Goal: Task Accomplishment & Management: Complete application form

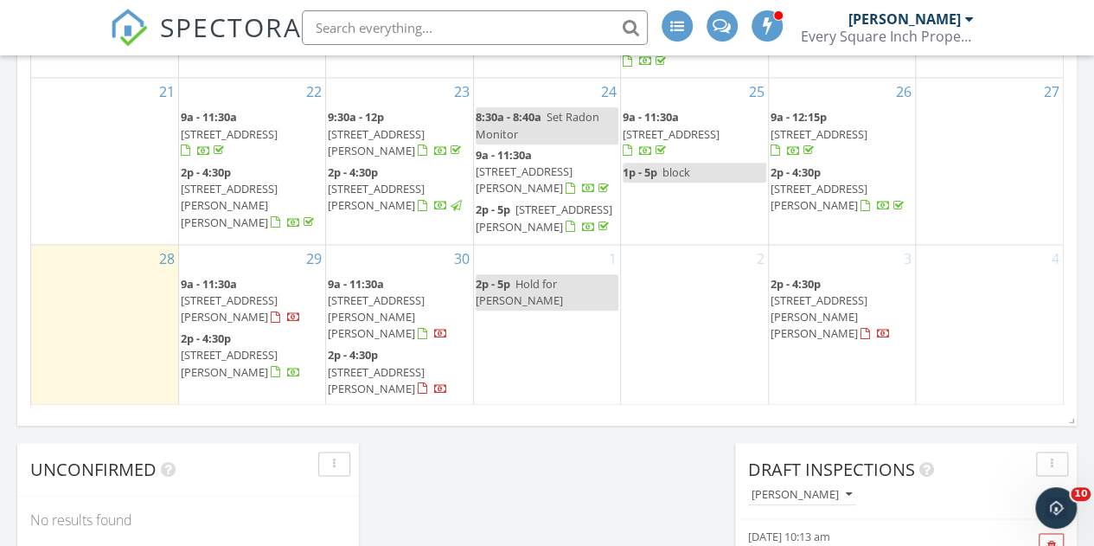
scroll to position [1211, 0]
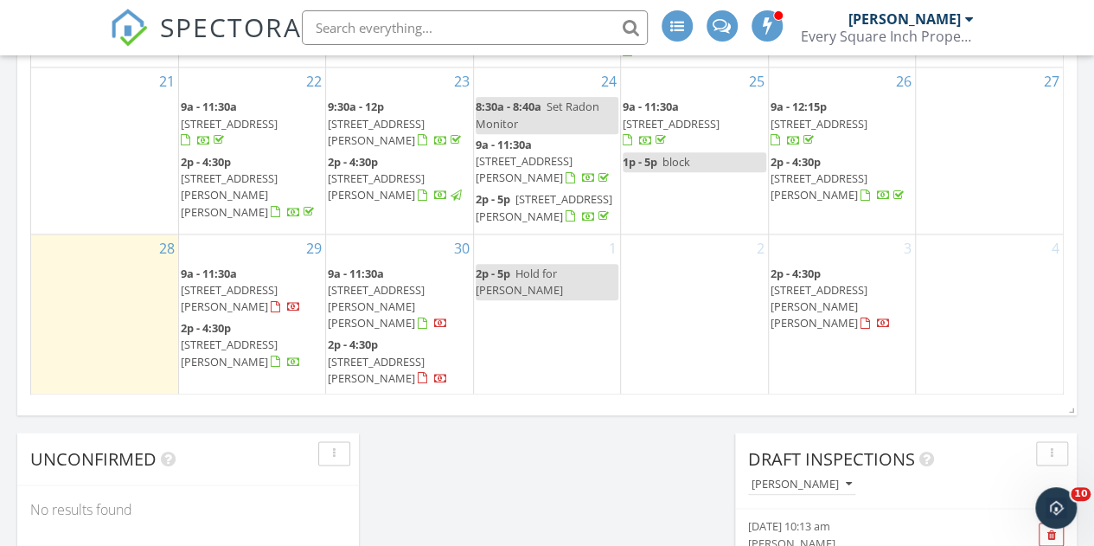
click at [547, 290] on span "Hold for [PERSON_NAME]" at bounding box center [519, 282] width 87 height 32
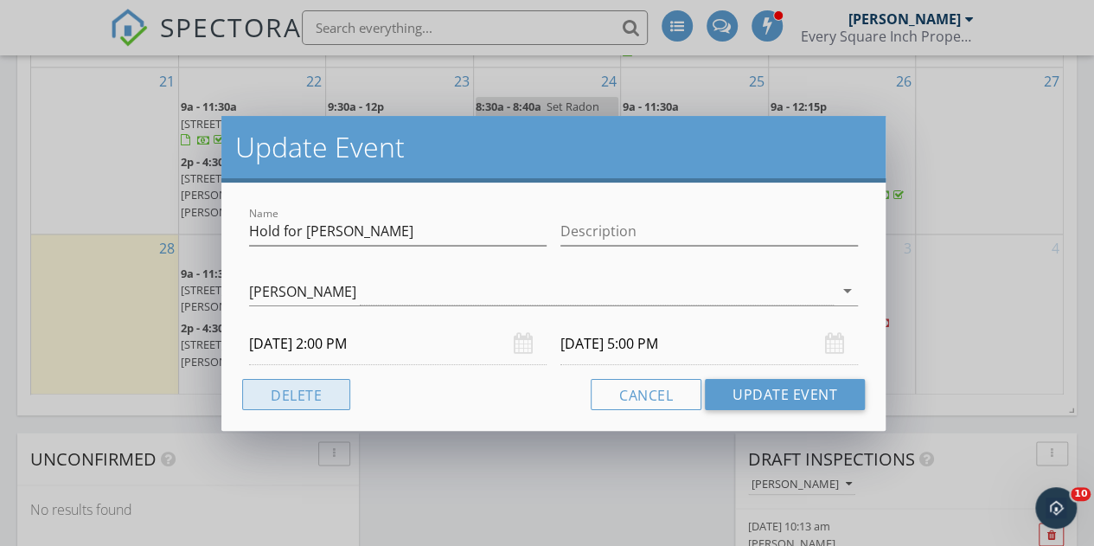
click at [273, 395] on button "Delete" at bounding box center [296, 394] width 108 height 31
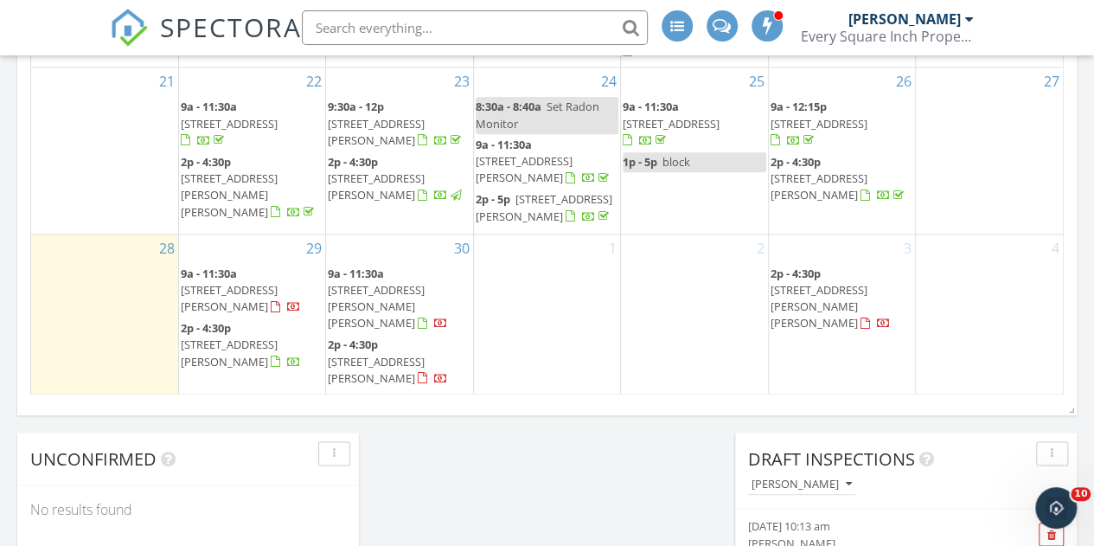
click at [543, 304] on div "1" at bounding box center [547, 314] width 146 height 161
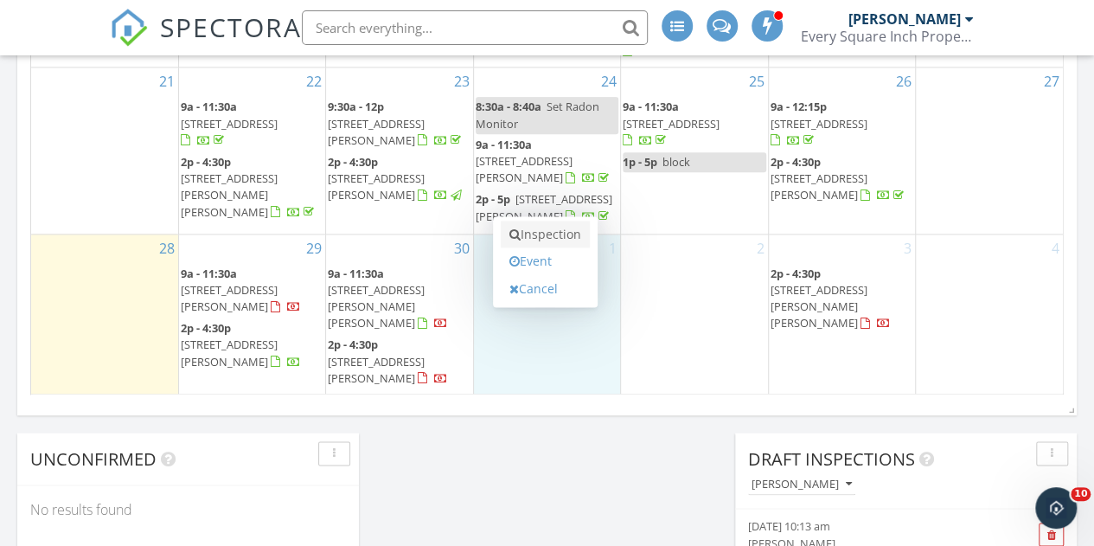
click at [542, 234] on link "Inspection" at bounding box center [545, 235] width 89 height 28
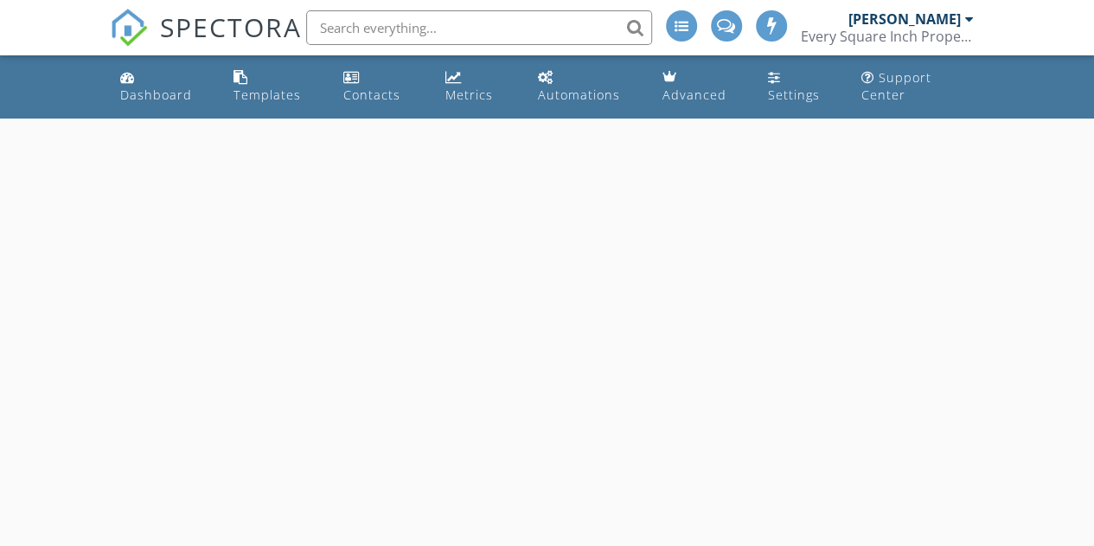
select select "9"
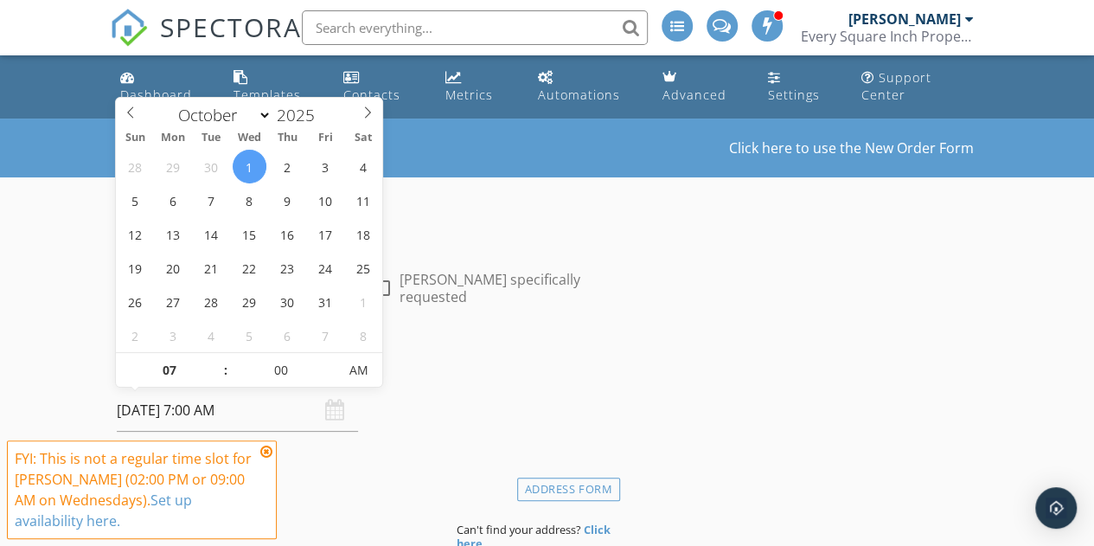
click at [224, 409] on input "10/01/2025 7:00 AM" at bounding box center [237, 410] width 241 height 42
type input "08"
type input "10/01/2025 8:00 AM"
click at [216, 357] on span at bounding box center [217, 361] width 12 height 17
type input "09"
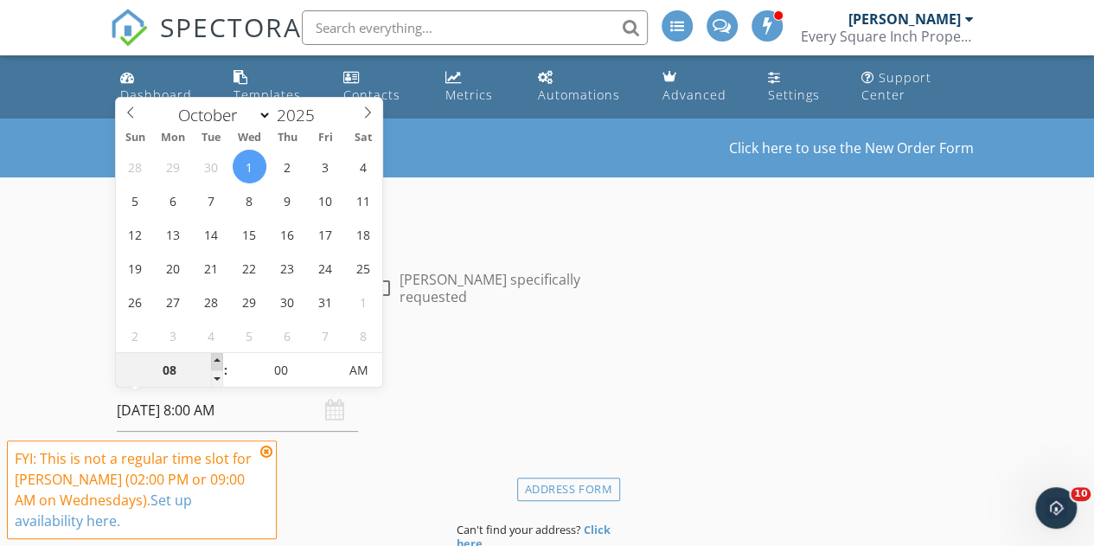
type input "10/01/2025 9:00 AM"
click at [216, 357] on span at bounding box center [217, 361] width 12 height 17
type input "10"
type input "10/01/2025 10:00 AM"
click at [216, 357] on span at bounding box center [217, 361] width 12 height 17
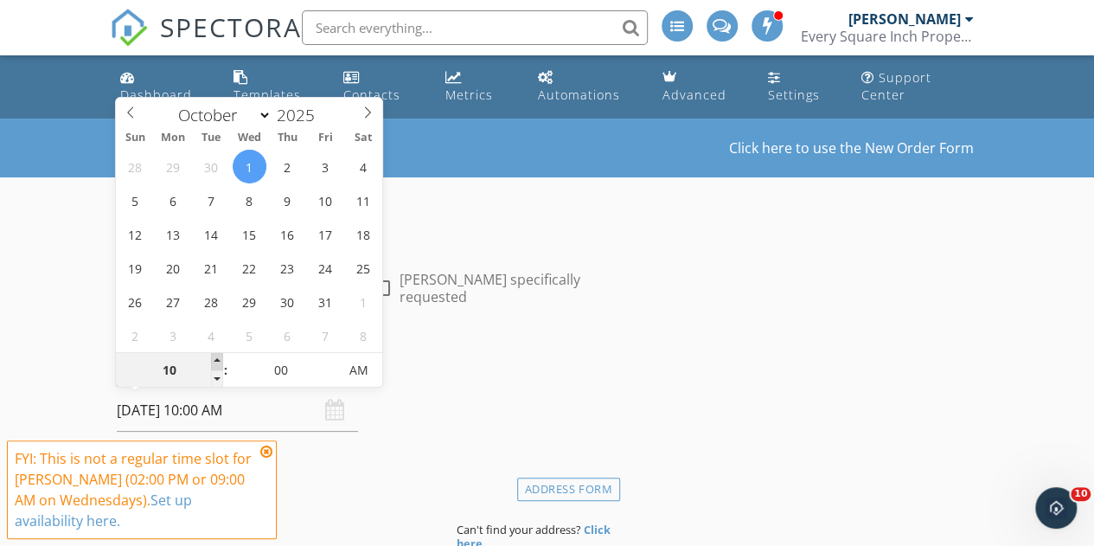
type input "11"
type input "10/01/2025 11:00 AM"
click at [216, 357] on span at bounding box center [217, 361] width 12 height 17
type input "12"
type input "10/01/2025 12:00 PM"
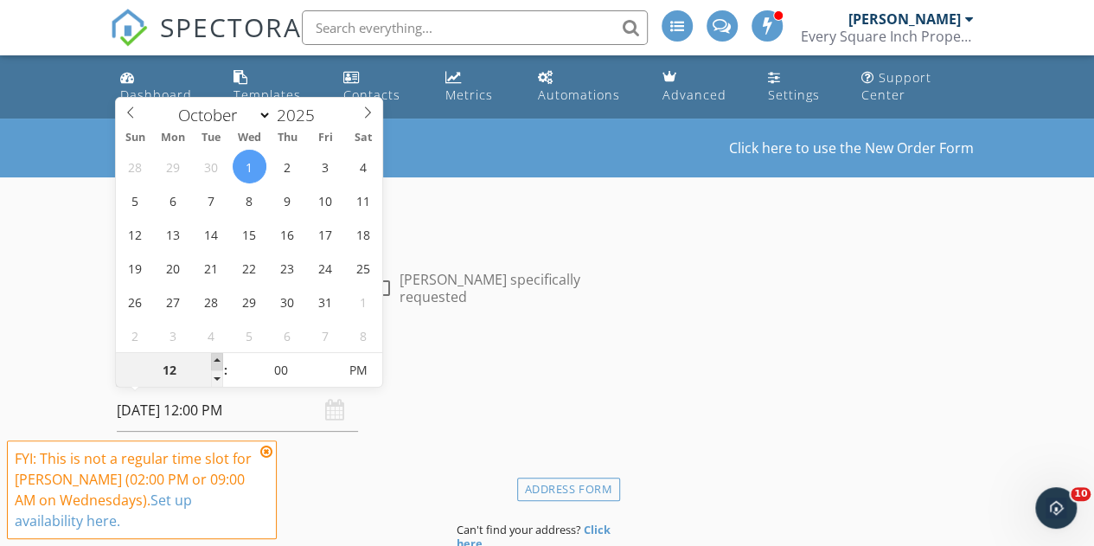
click at [216, 357] on span at bounding box center [217, 361] width 12 height 17
type input "01"
type input "10/01/2025 1:00 PM"
click at [216, 357] on span at bounding box center [217, 361] width 12 height 17
type input "02"
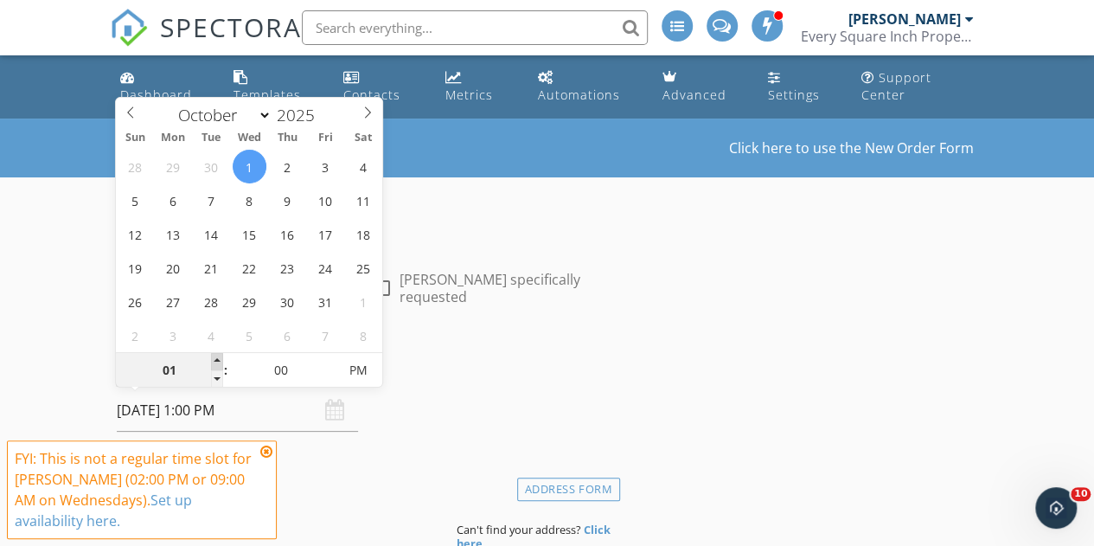
type input "10/01/2025 2:00 PM"
click at [216, 357] on span at bounding box center [217, 361] width 12 height 17
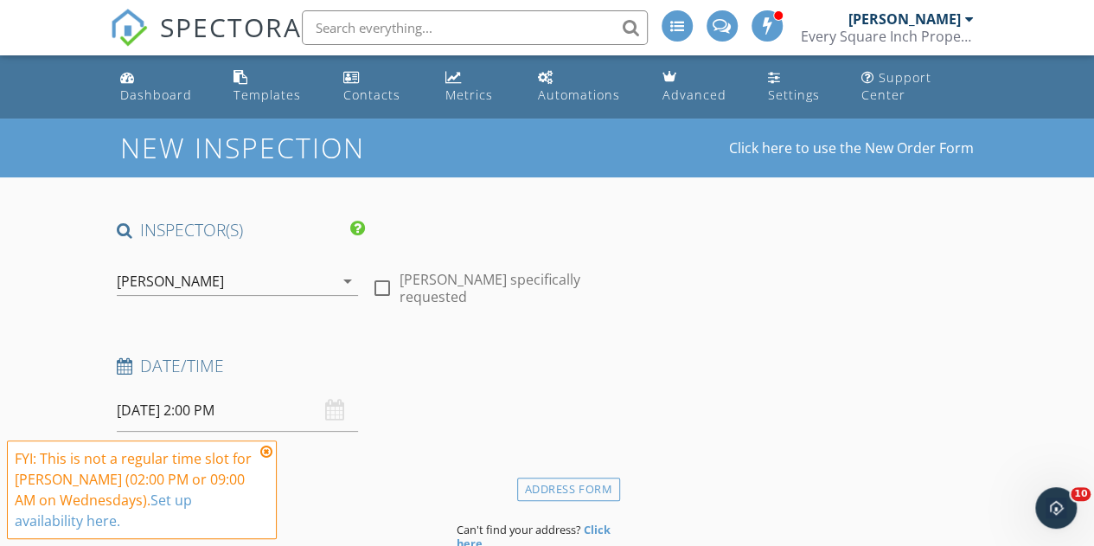
click at [292, 478] on h4 "Location" at bounding box center [365, 484] width 497 height 22
click at [269, 454] on icon at bounding box center [266, 452] width 12 height 14
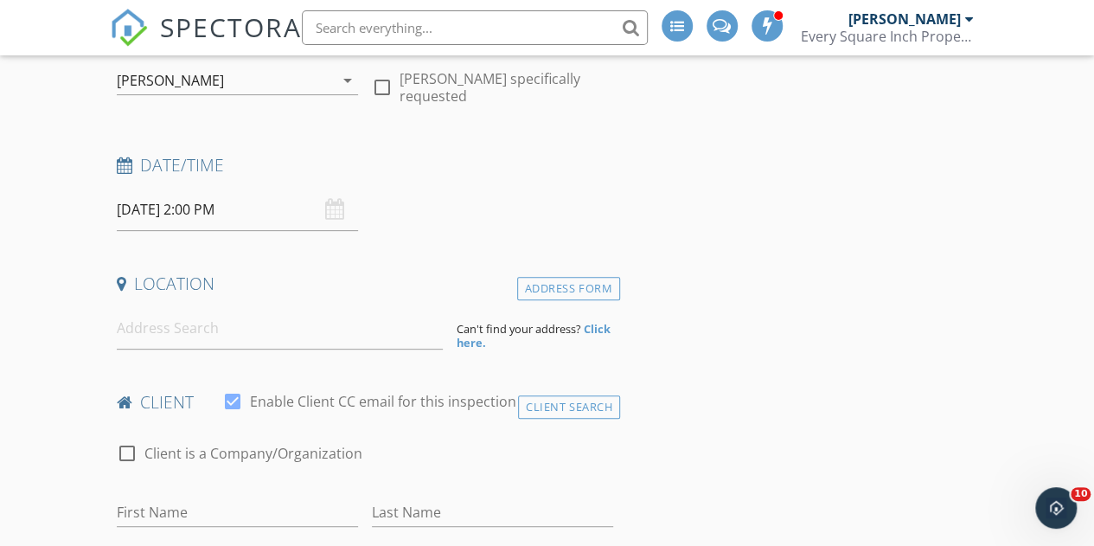
scroll to position [260, 0]
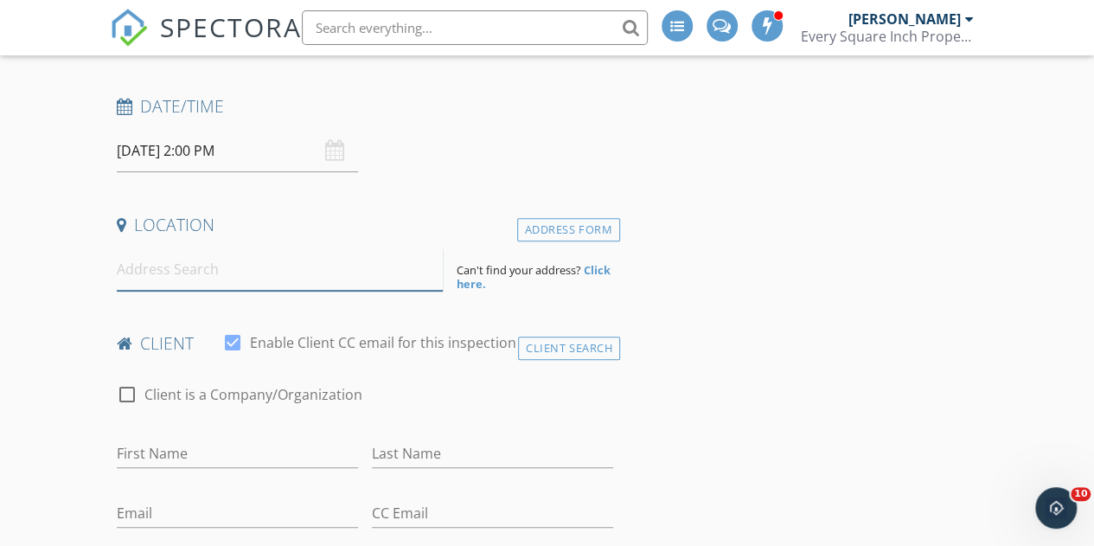
click at [262, 275] on input at bounding box center [280, 269] width 327 height 42
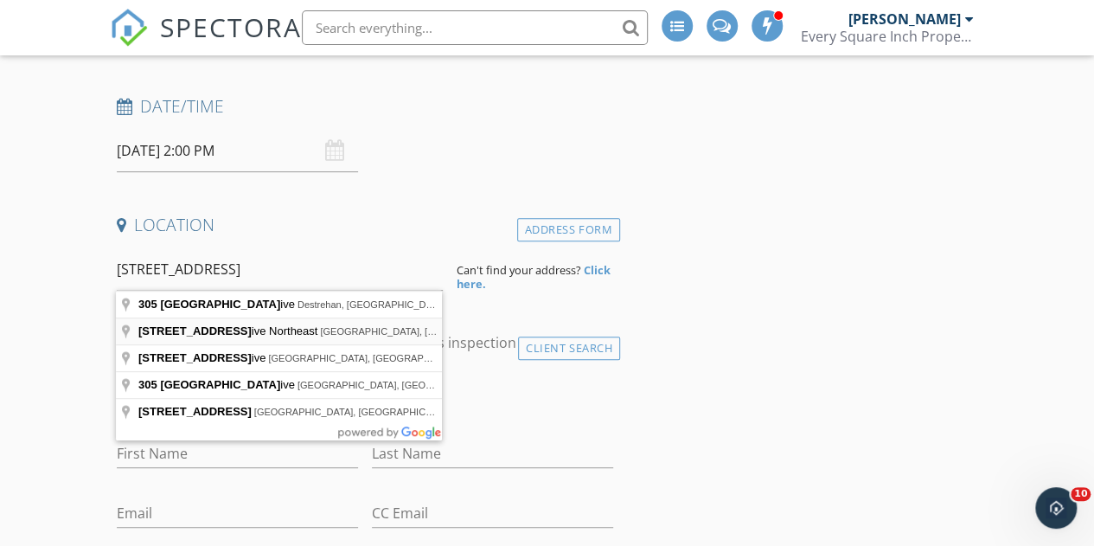
type input "305 River Point Drive Northeast, Charleston, TN, USA"
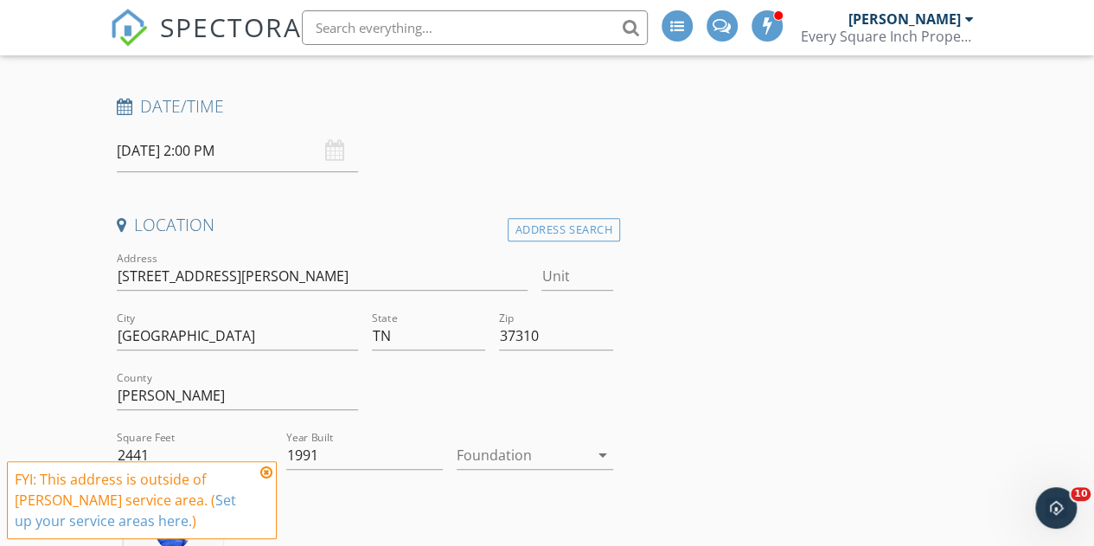
click at [266, 471] on icon at bounding box center [266, 472] width 12 height 14
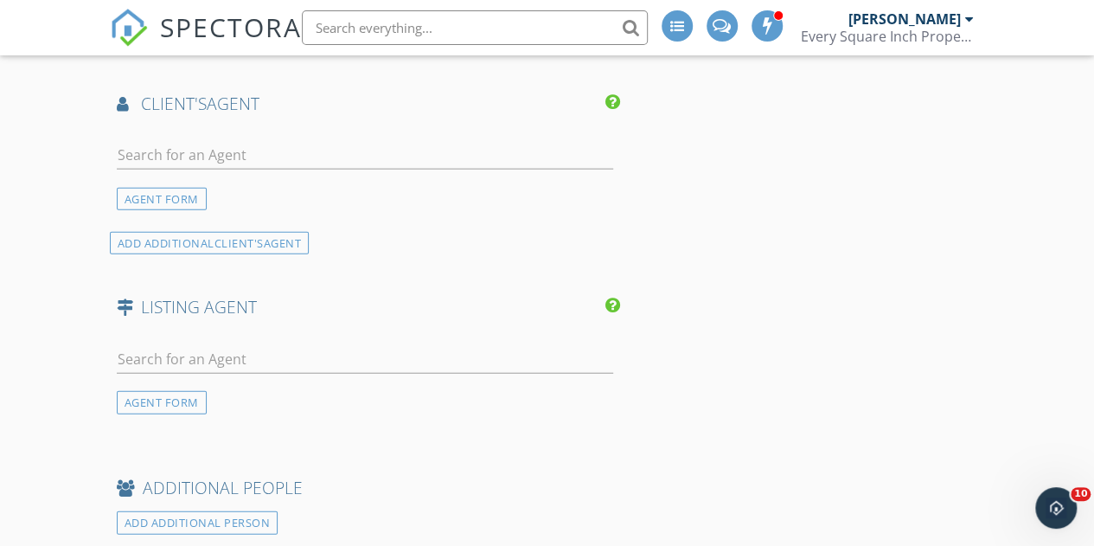
scroll to position [1990, 0]
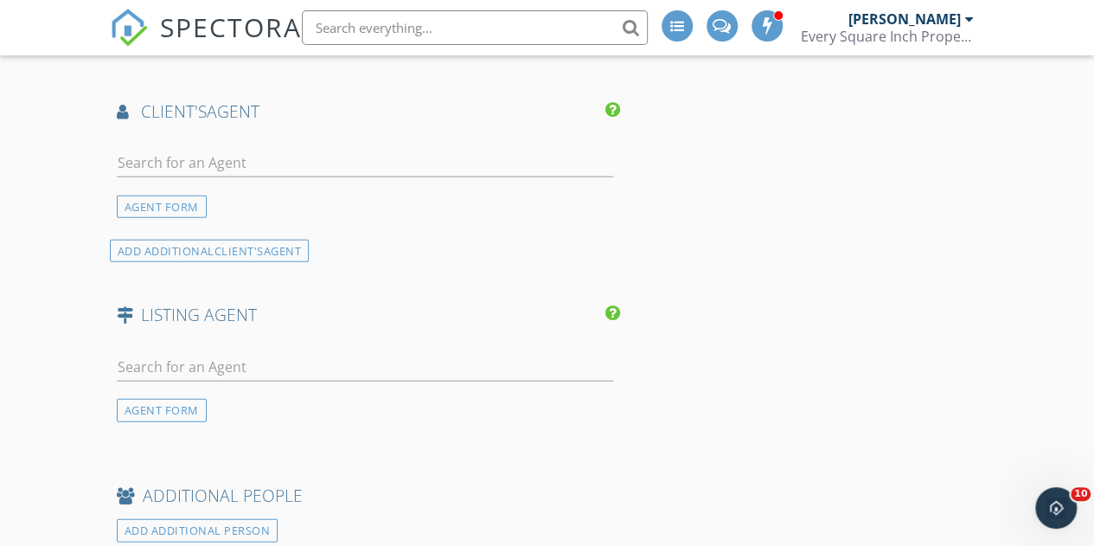
click at [213, 343] on div at bounding box center [365, 371] width 497 height 56
click at [237, 369] on input "text" at bounding box center [365, 367] width 497 height 29
type input "cindi"
click at [261, 395] on div "Cindi Richardson" at bounding box center [219, 398] width 107 height 21
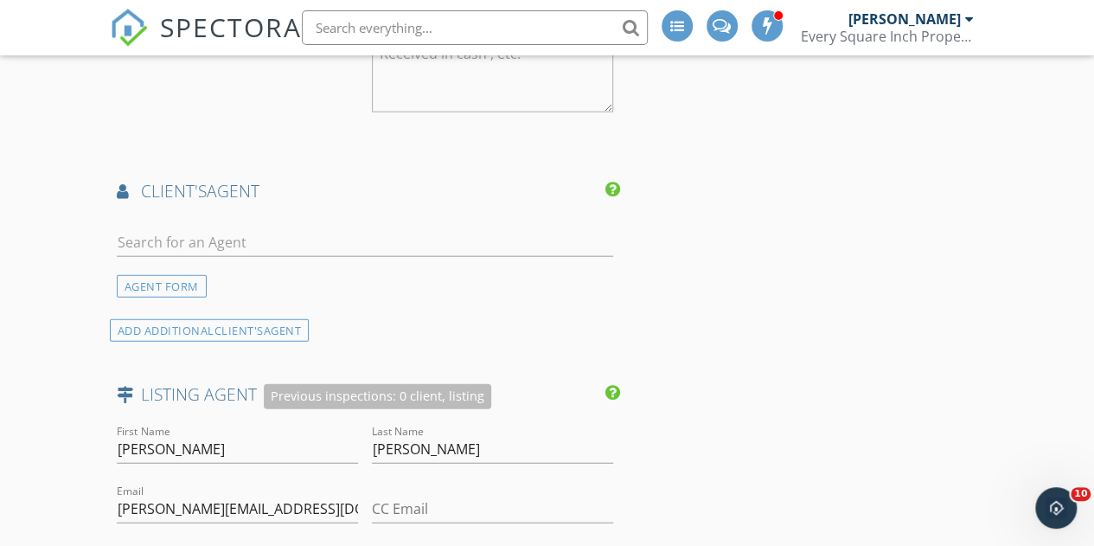
scroll to position [1817, 0]
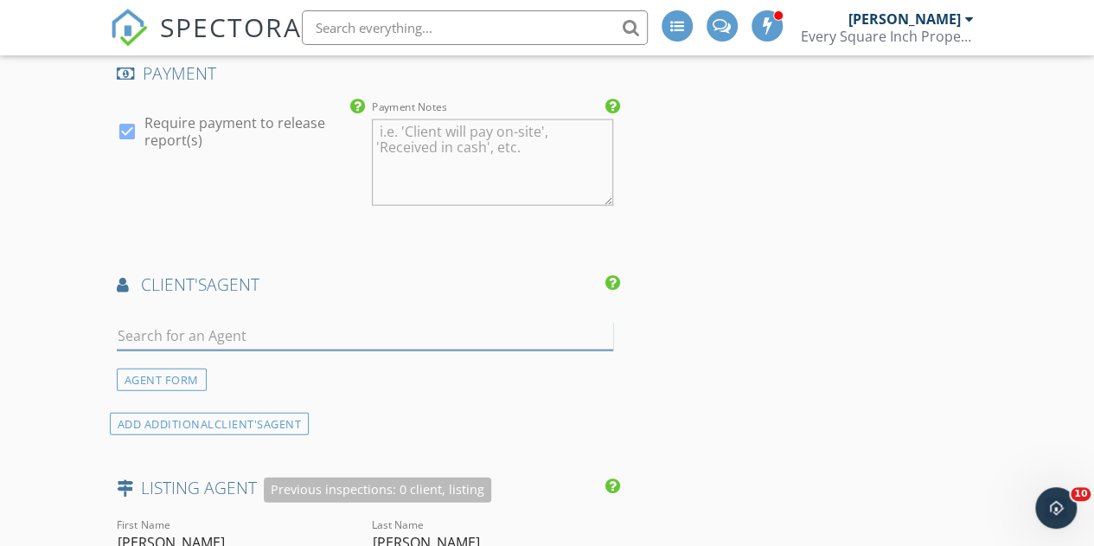
click at [183, 332] on input "text" at bounding box center [365, 336] width 497 height 29
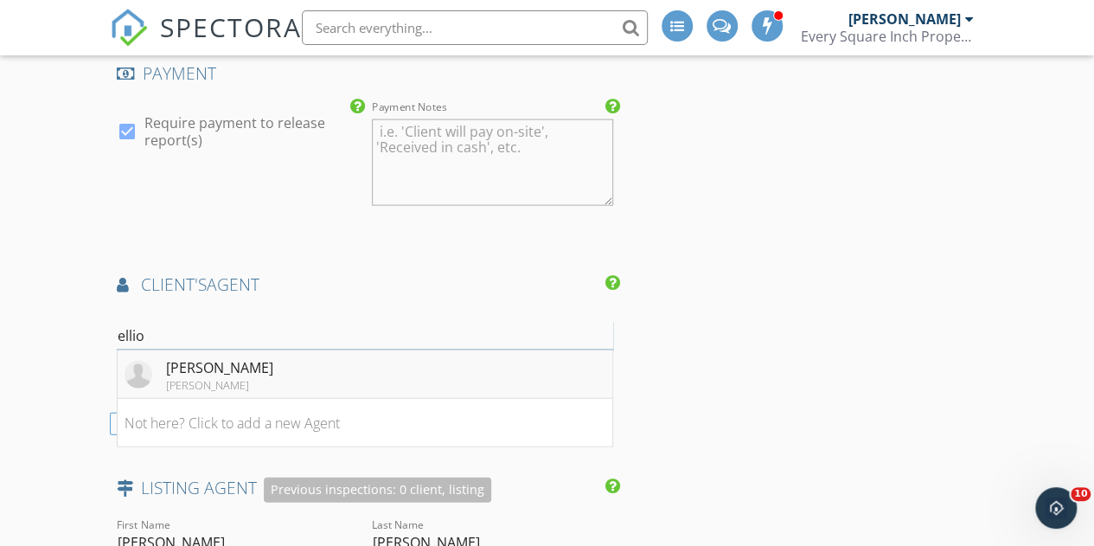
type input "ellio"
click at [189, 363] on div "Elliot Long" at bounding box center [219, 367] width 107 height 21
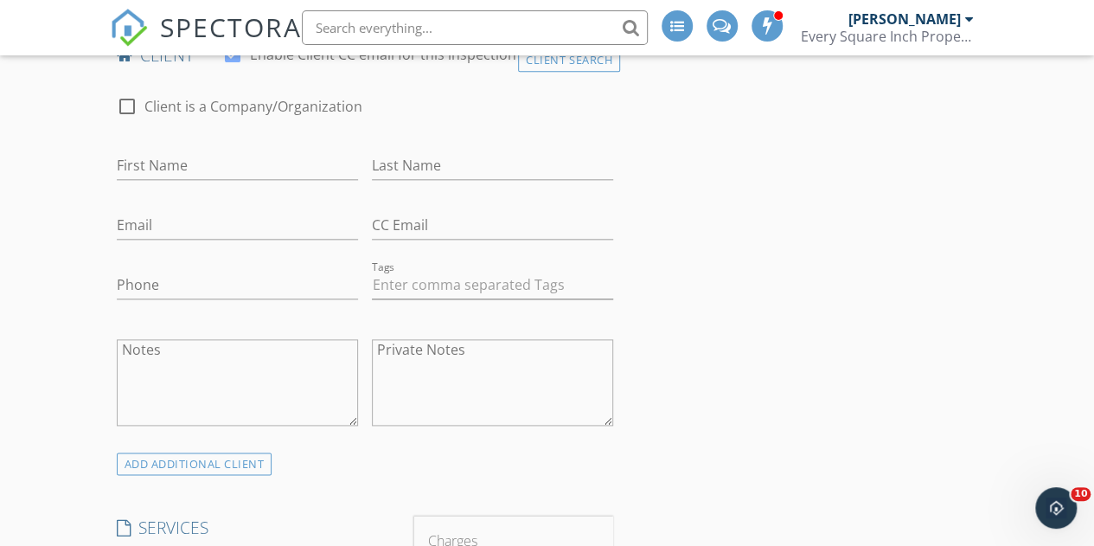
scroll to position [865, 0]
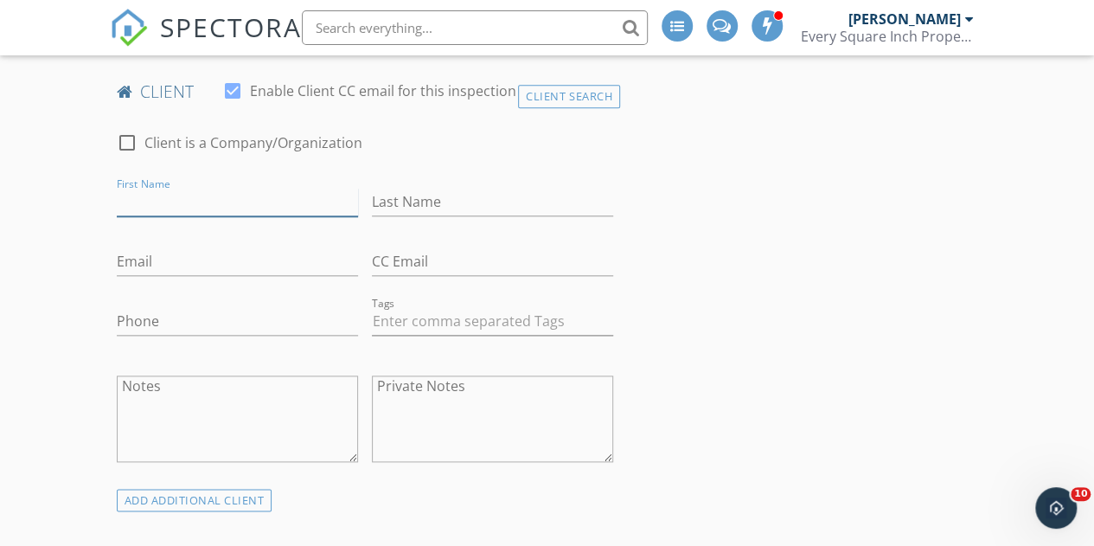
click at [234, 195] on input "First Name" at bounding box center [237, 202] width 241 height 29
type input "kim"
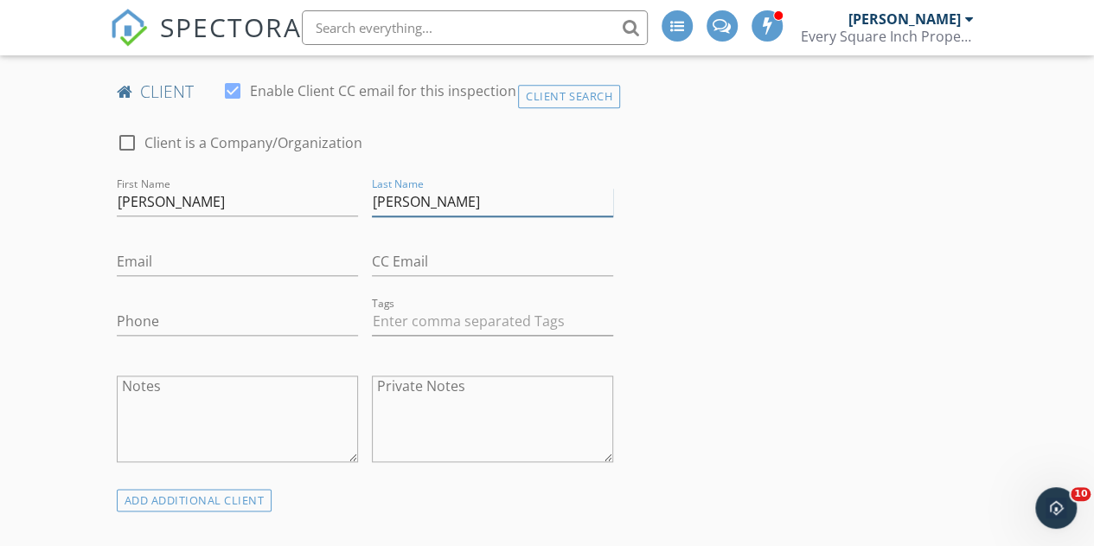
type input "Burnett"
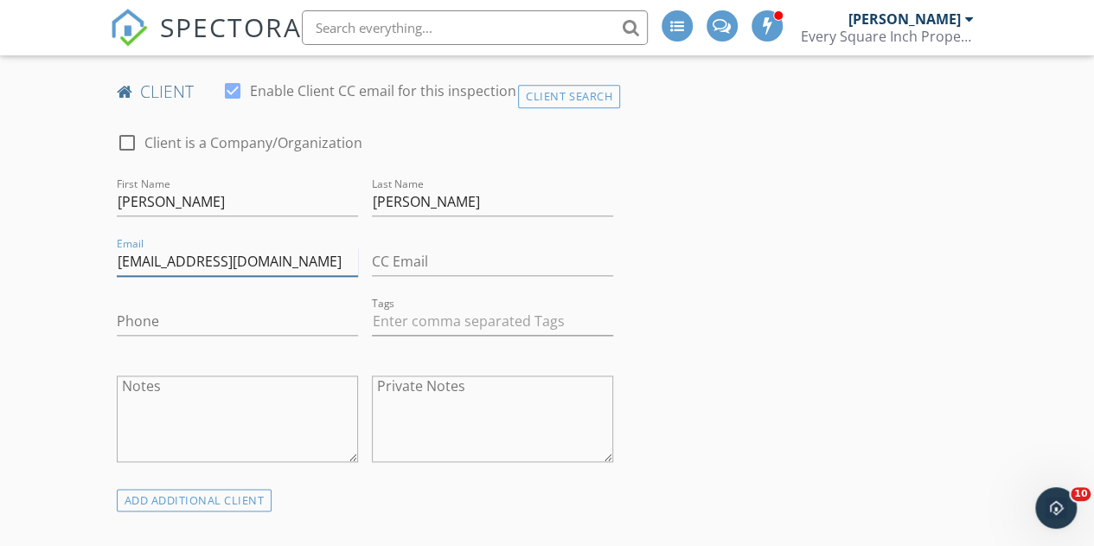
type input "kimburnett93@icloud.com"
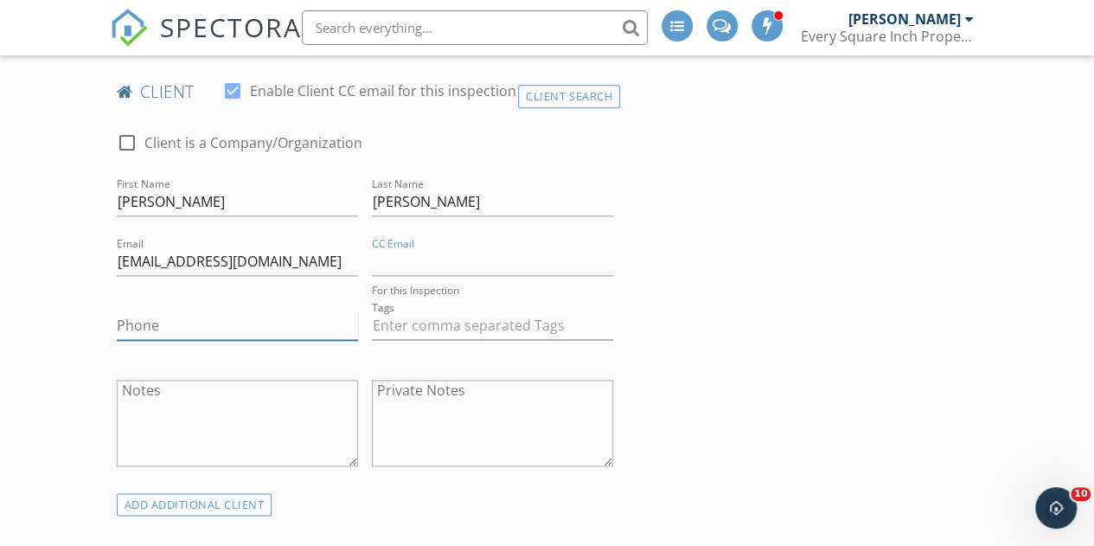
click at [282, 318] on input "Phone" at bounding box center [237, 325] width 241 height 29
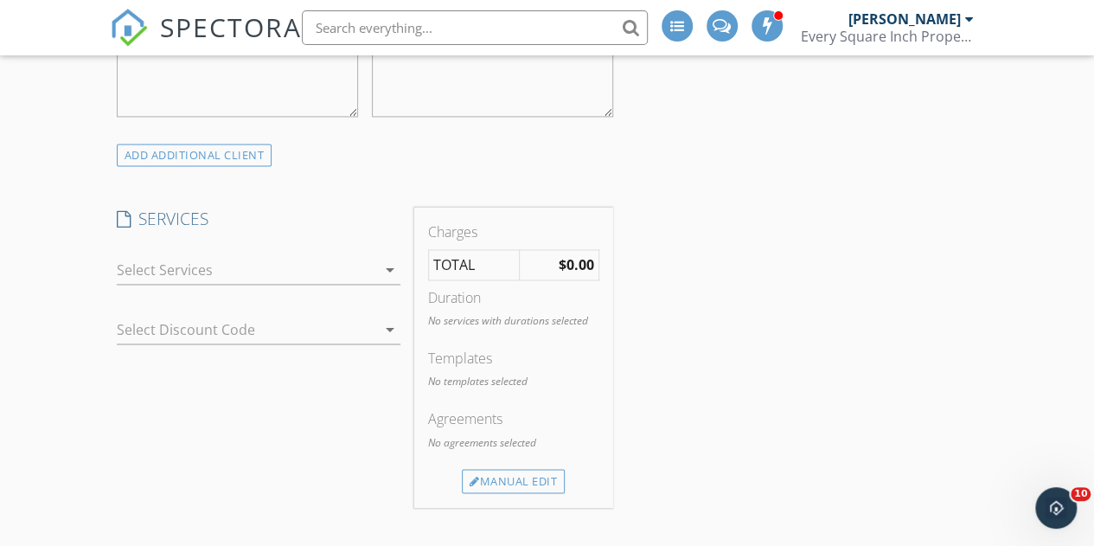
scroll to position [1211, 0]
type input "706-414-6993"
click at [170, 266] on div at bounding box center [247, 269] width 260 height 28
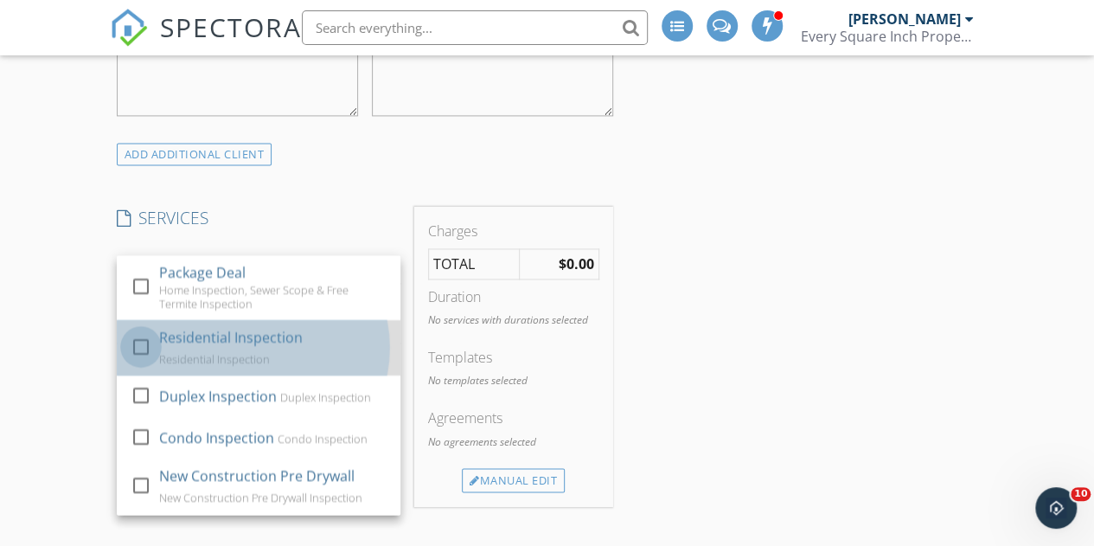
click at [137, 347] on div at bounding box center [140, 346] width 29 height 29
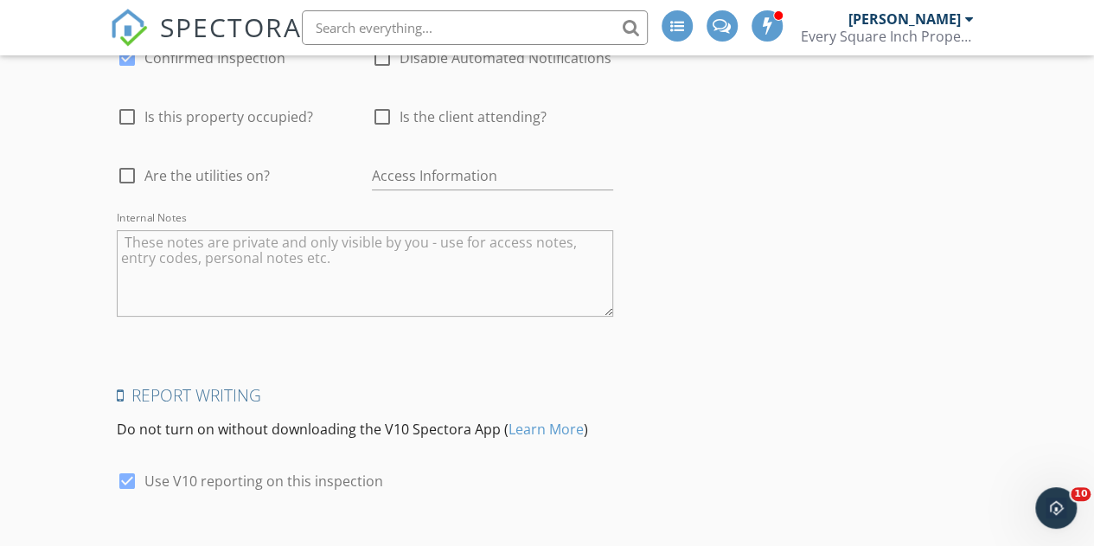
scroll to position [3558, 0]
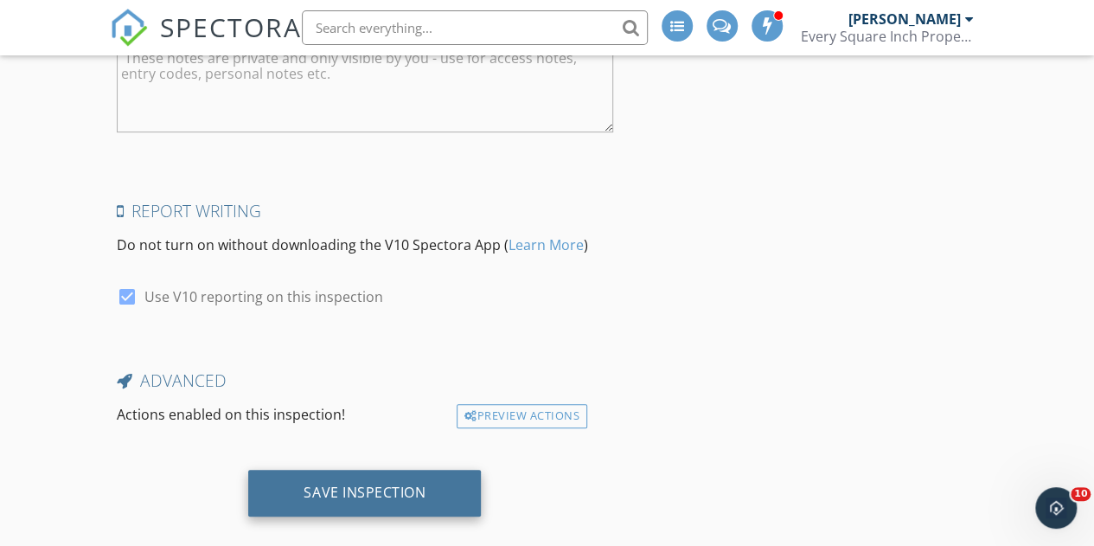
click at [370, 484] on div "Save Inspection" at bounding box center [365, 492] width 122 height 17
